Goal: Transaction & Acquisition: Purchase product/service

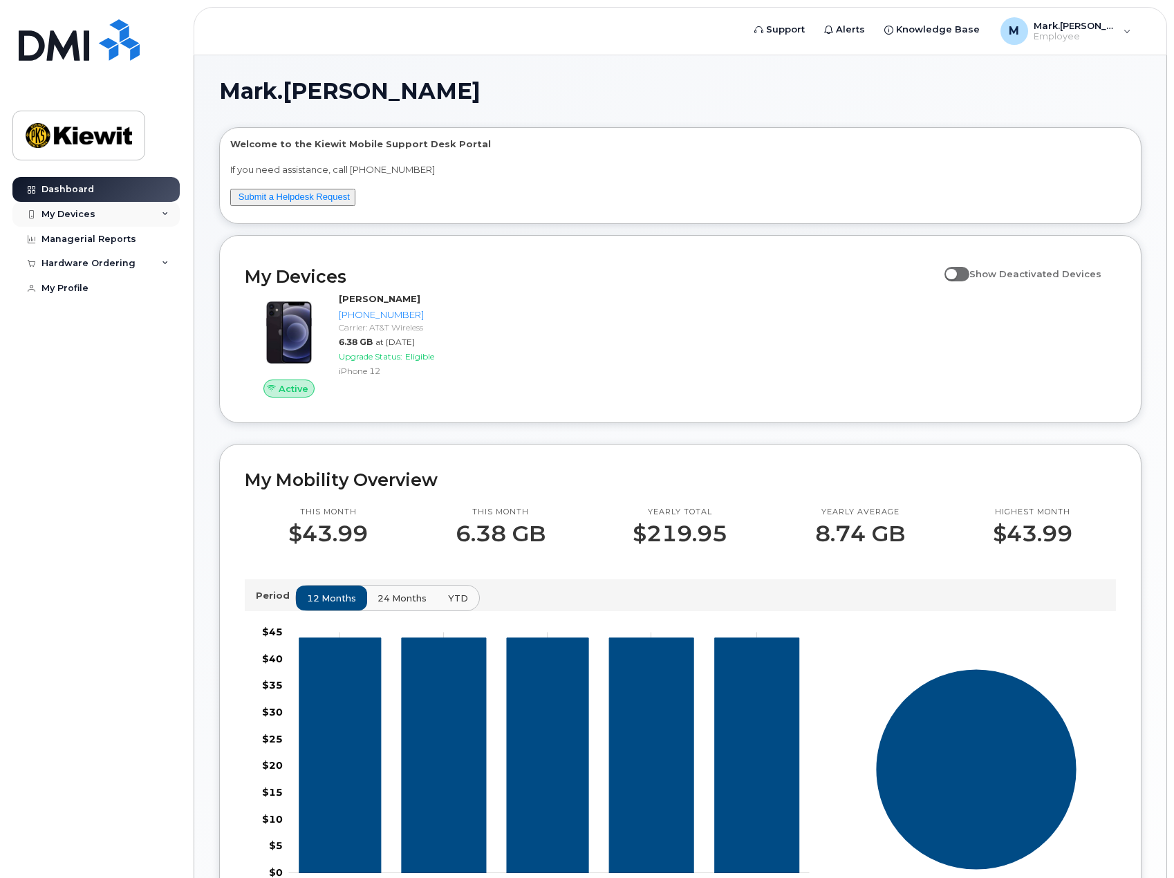
click at [125, 215] on div "My Devices" at bounding box center [95, 214] width 167 height 25
click at [131, 265] on div "Hardware Ordering" at bounding box center [95, 263] width 167 height 25
click at [70, 290] on div "New Order" at bounding box center [74, 289] width 53 height 12
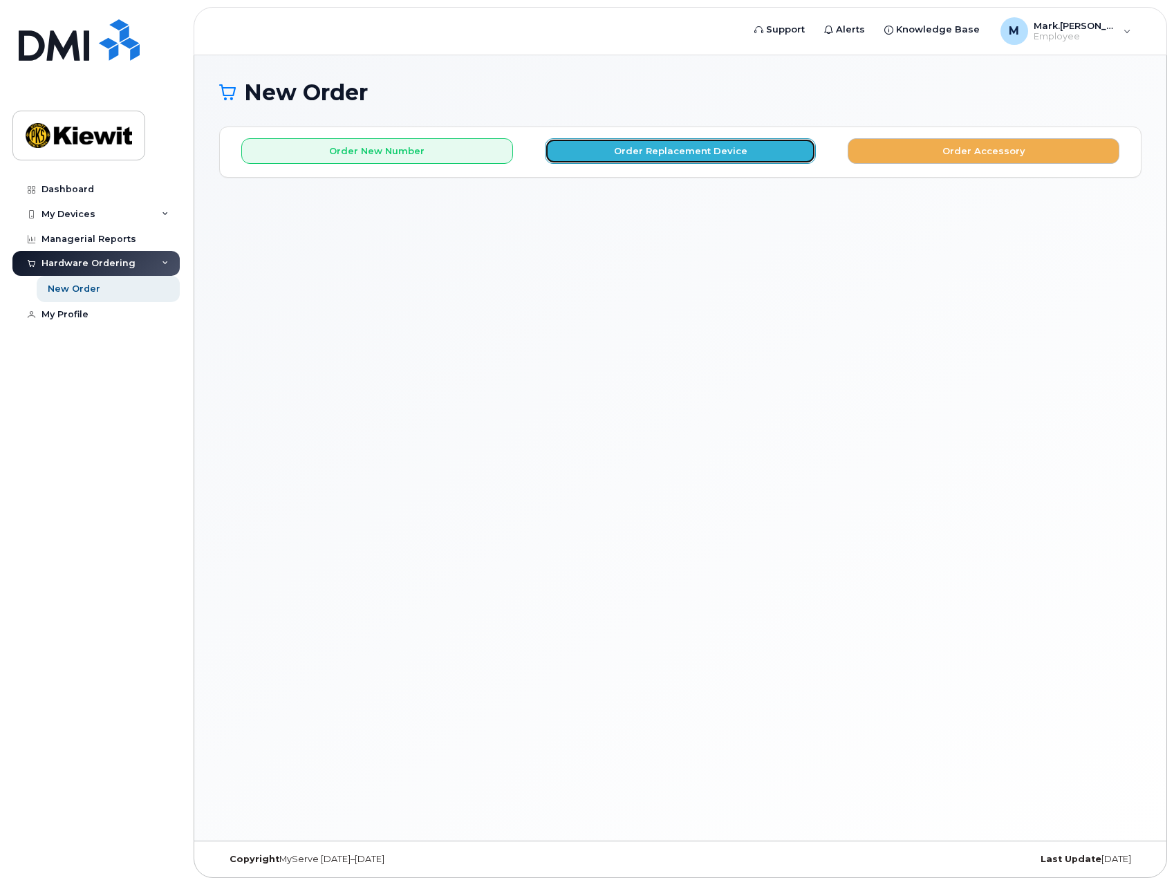
click at [658, 157] on button "Order Replacement Device" at bounding box center [681, 151] width 272 height 26
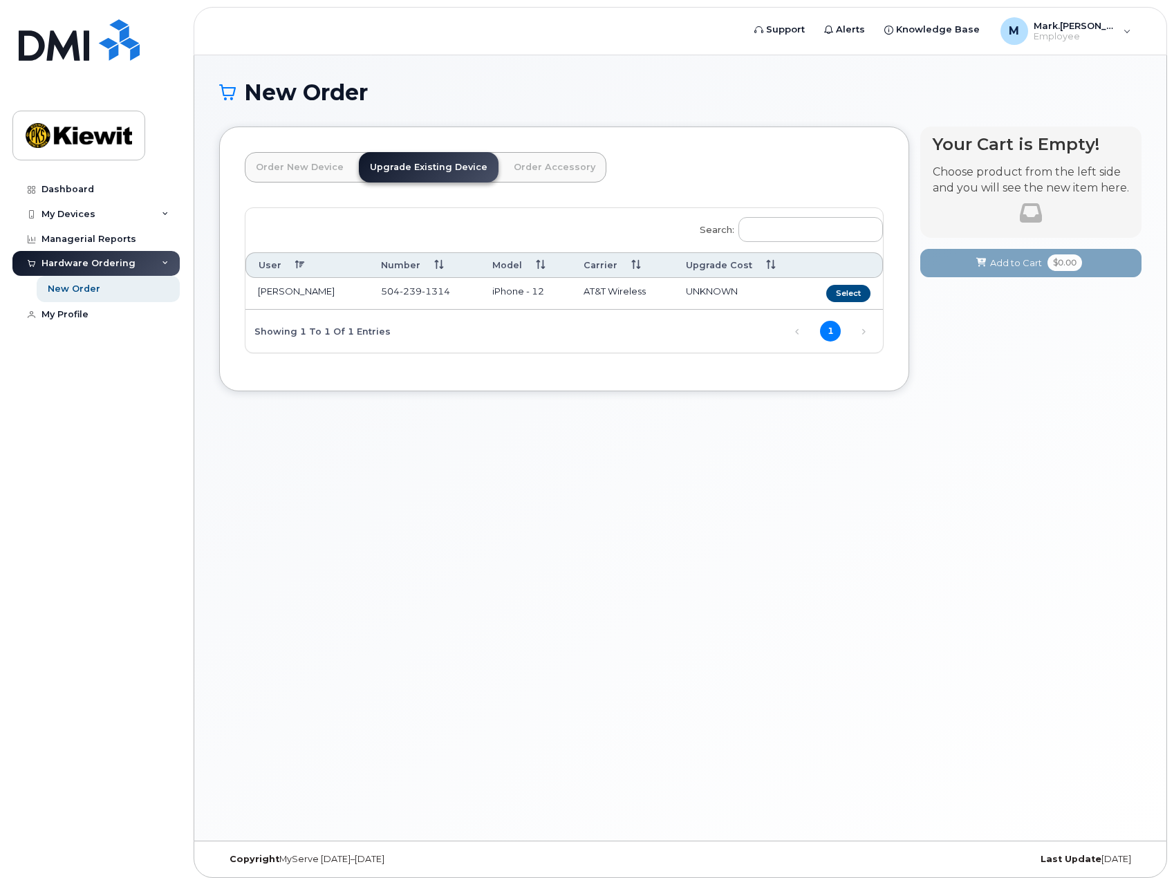
click at [916, 545] on div "New Order × Share This Order If you want to allow others to create or edit orde…" at bounding box center [680, 447] width 972 height 785
click at [559, 95] on h1 "New Order" at bounding box center [680, 92] width 922 height 24
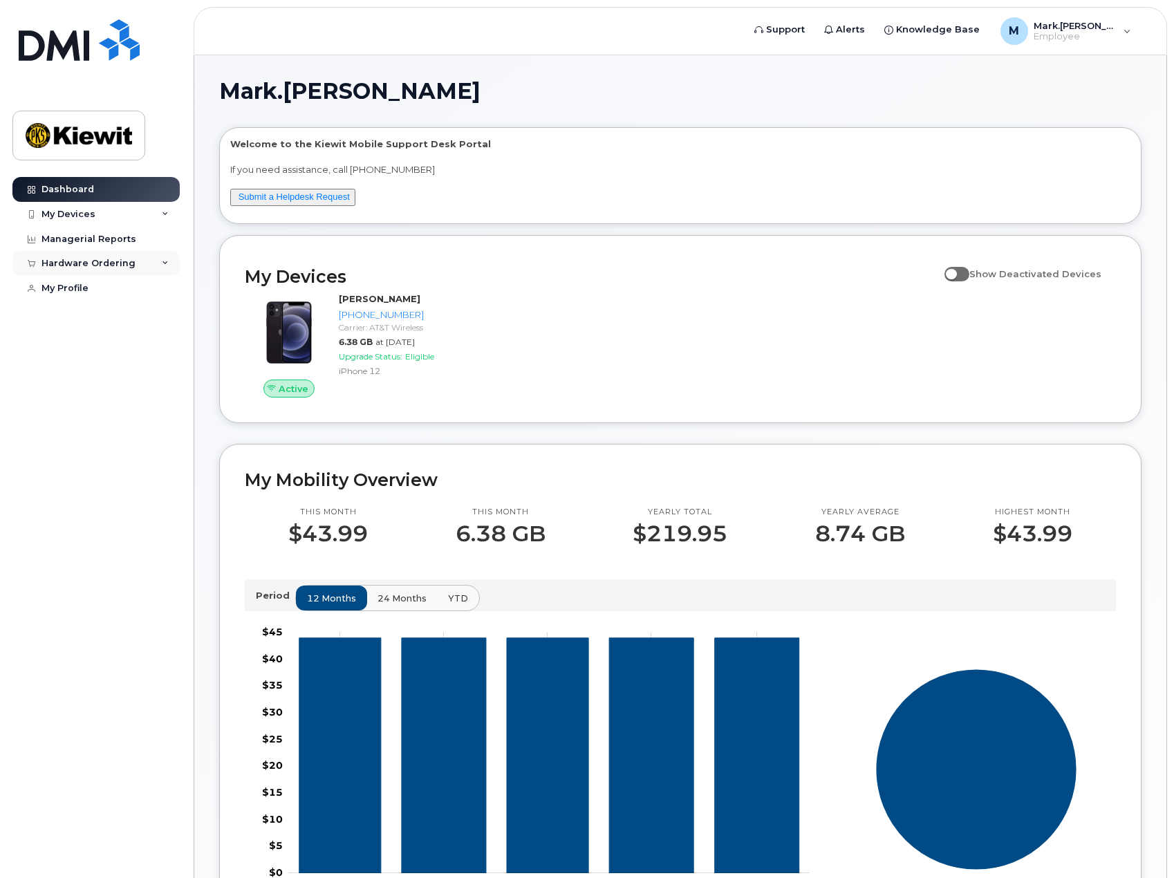
click at [108, 261] on div "Hardware Ordering" at bounding box center [88, 263] width 94 height 11
click at [73, 290] on div "New Order" at bounding box center [74, 289] width 53 height 12
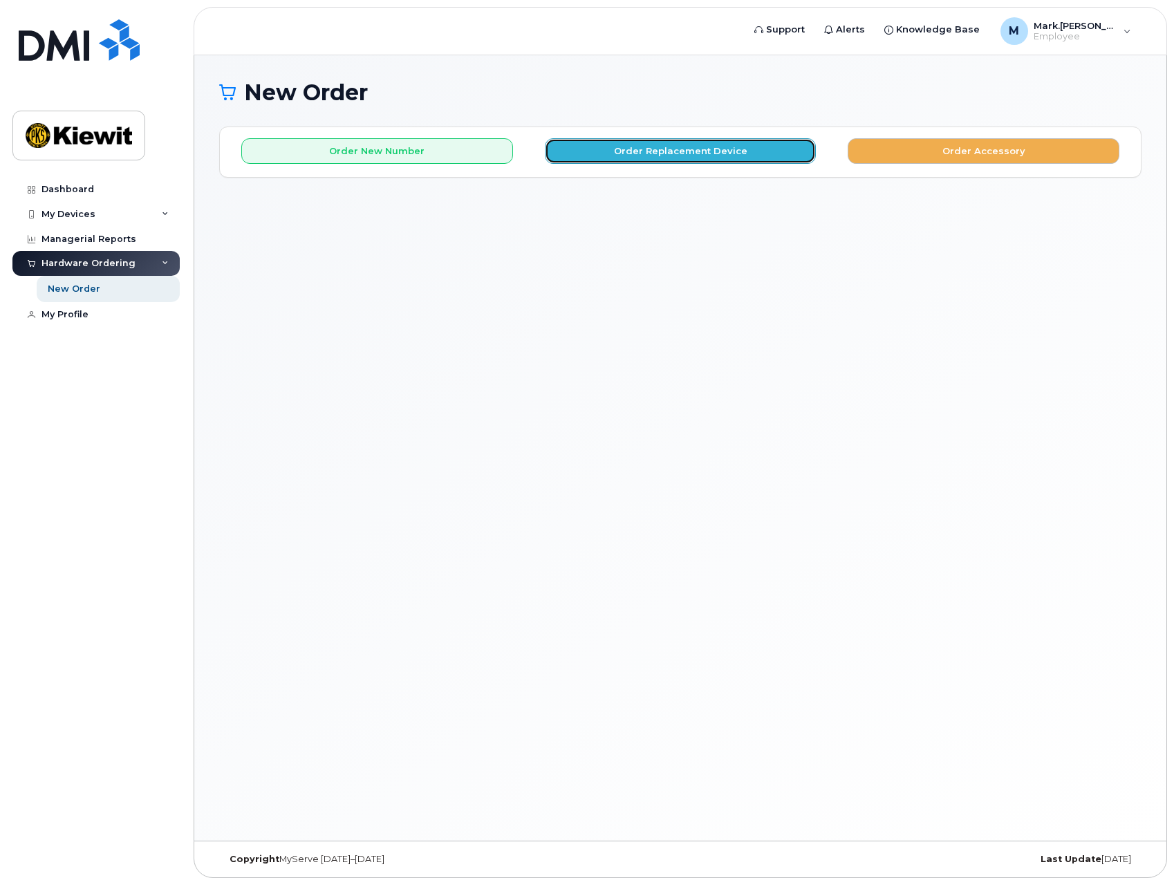
click at [713, 153] on button "Order Replacement Device" at bounding box center [681, 151] width 272 height 26
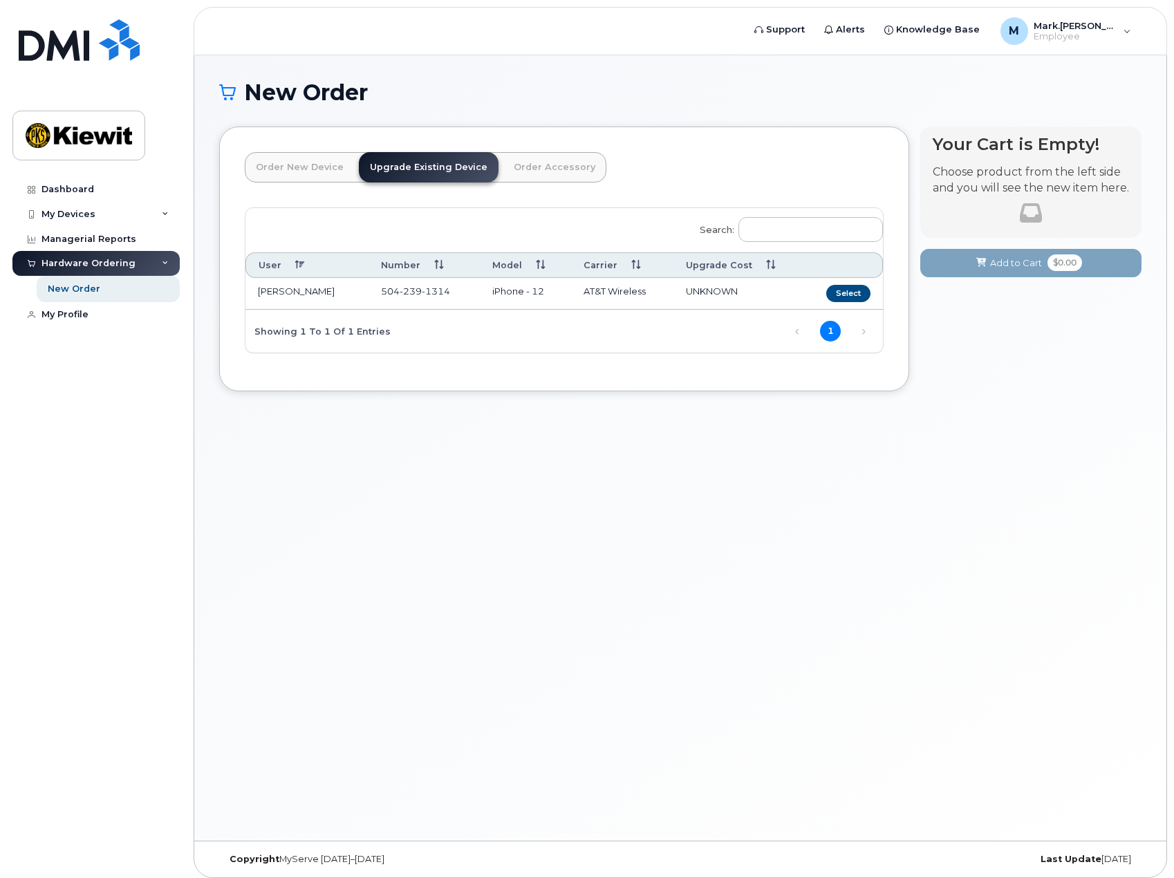
click at [297, 267] on th "User" at bounding box center [306, 265] width 123 height 26
click at [298, 267] on th "User" at bounding box center [306, 265] width 123 height 26
click at [390, 298] on td "504 239 1314" at bounding box center [423, 294] width 111 height 32
click at [858, 299] on button "Select" at bounding box center [848, 293] width 44 height 17
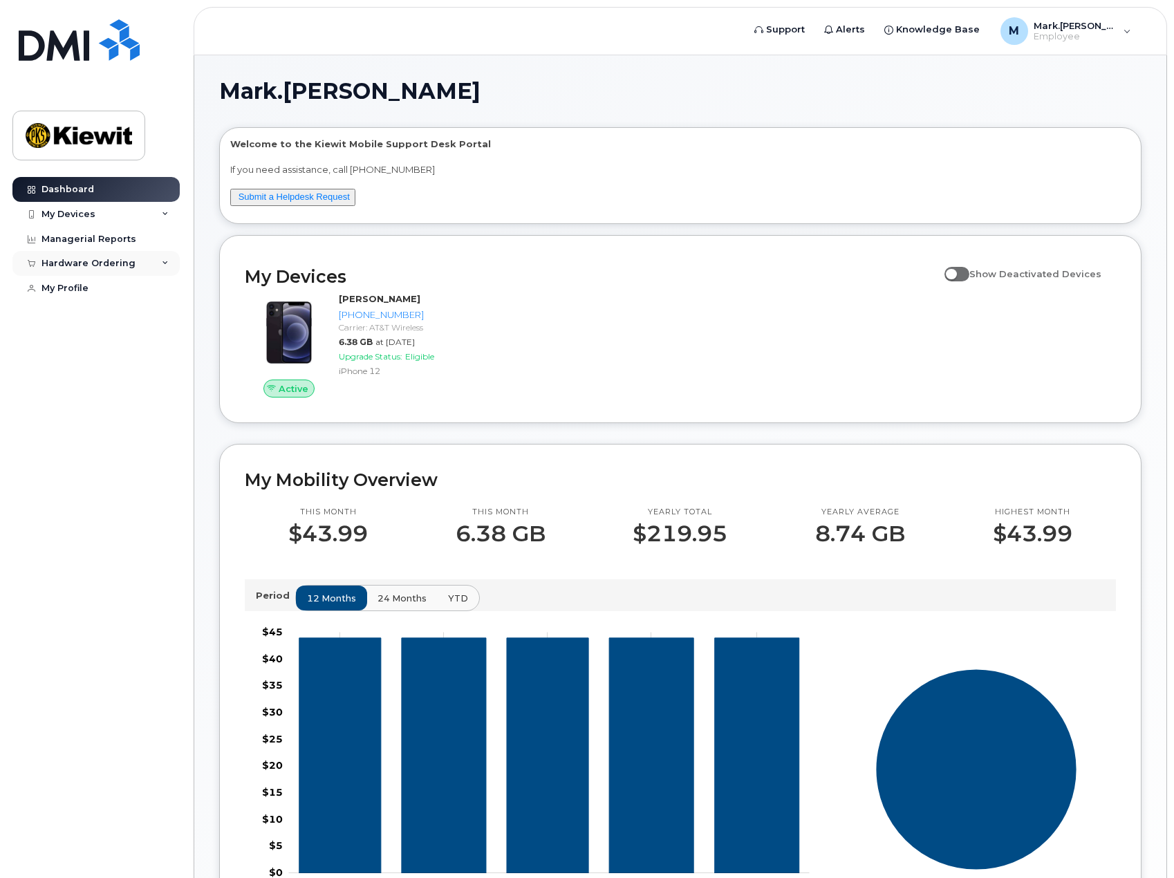
click at [125, 262] on div "Hardware Ordering" at bounding box center [88, 263] width 94 height 11
click at [79, 290] on div "New Order" at bounding box center [74, 289] width 53 height 12
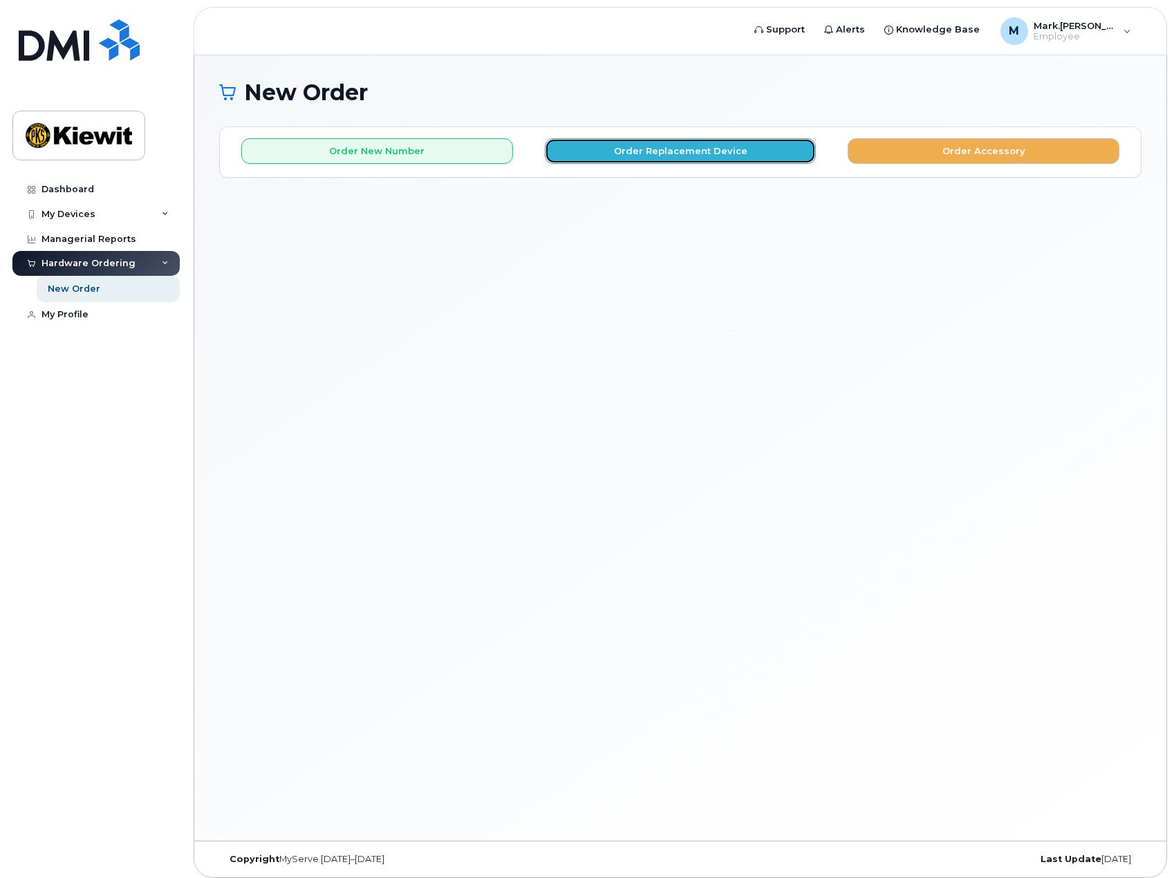
click at [659, 150] on button "Order Replacement Device" at bounding box center [681, 151] width 272 height 26
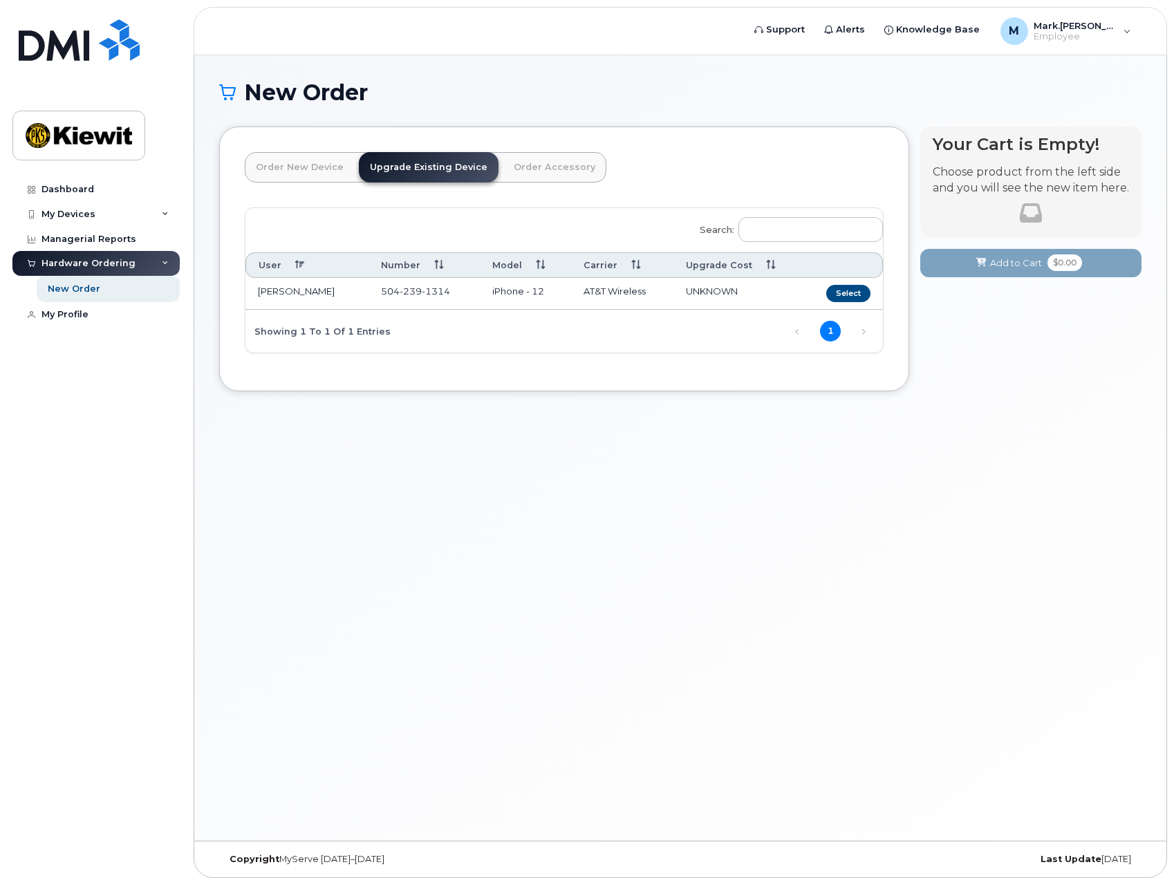
click at [279, 295] on td "[PERSON_NAME]" at bounding box center [306, 294] width 123 height 32
click at [836, 285] on button "Select" at bounding box center [848, 293] width 44 height 17
